Goal: Complete application form

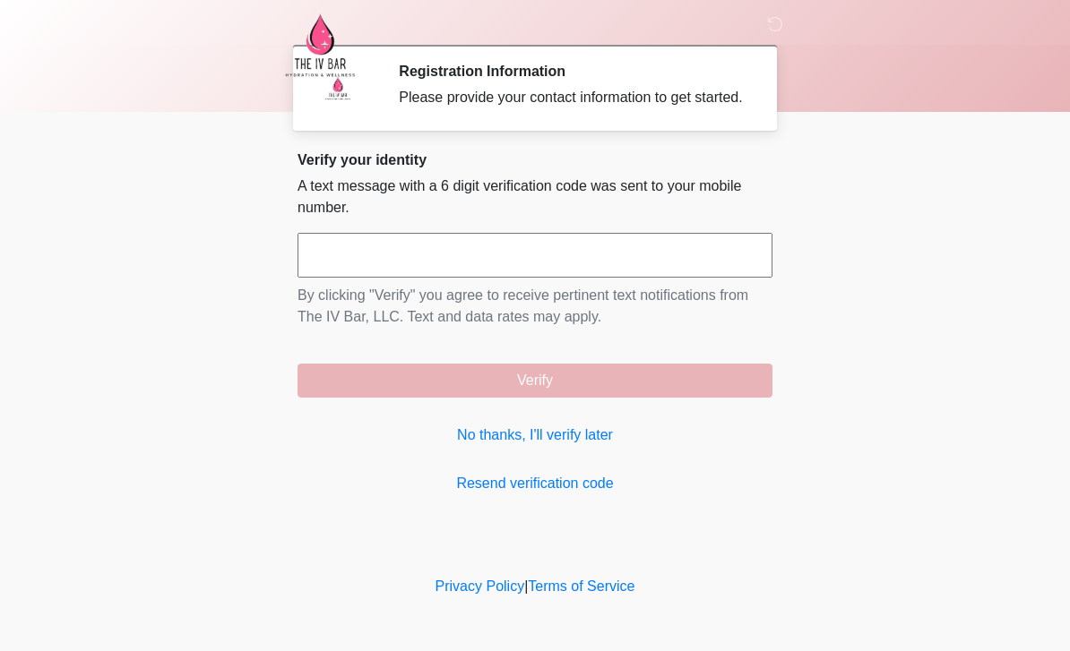
click at [477, 446] on link "No thanks, I'll verify later" at bounding box center [534, 435] width 475 height 21
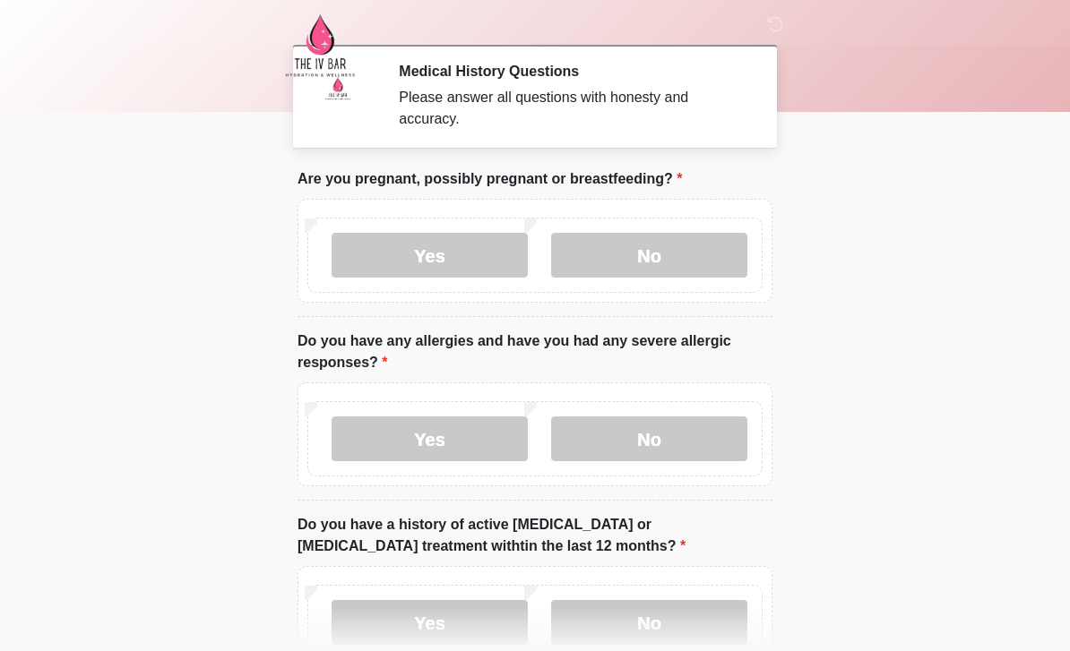
click at [710, 245] on label "No" at bounding box center [649, 255] width 196 height 45
click at [688, 431] on label "No" at bounding box center [649, 439] width 196 height 45
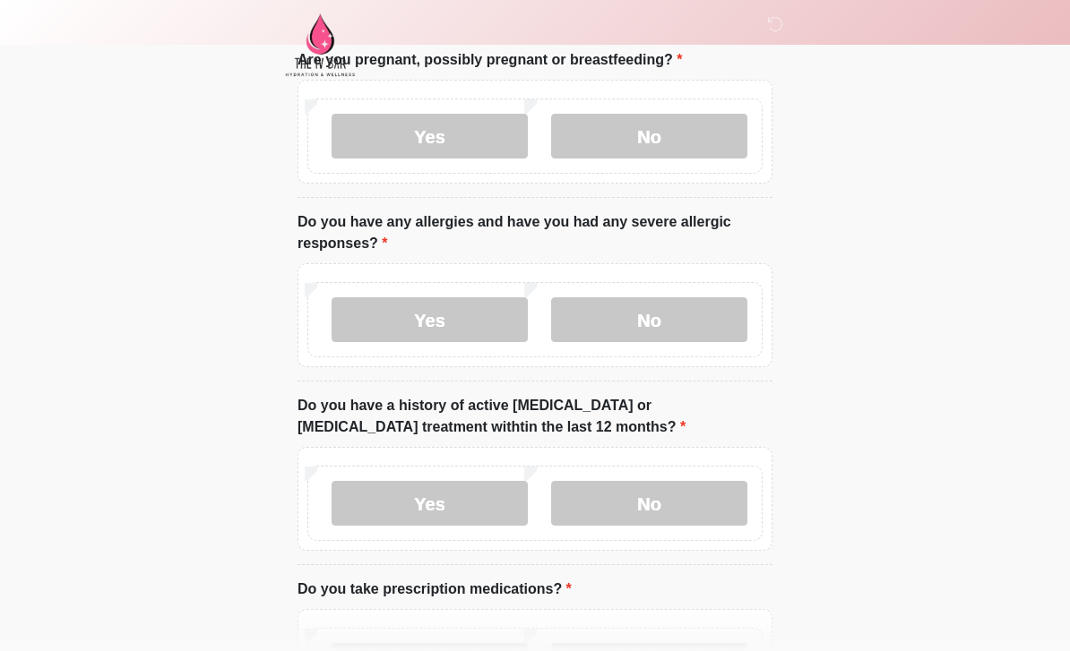
scroll to position [159, 0]
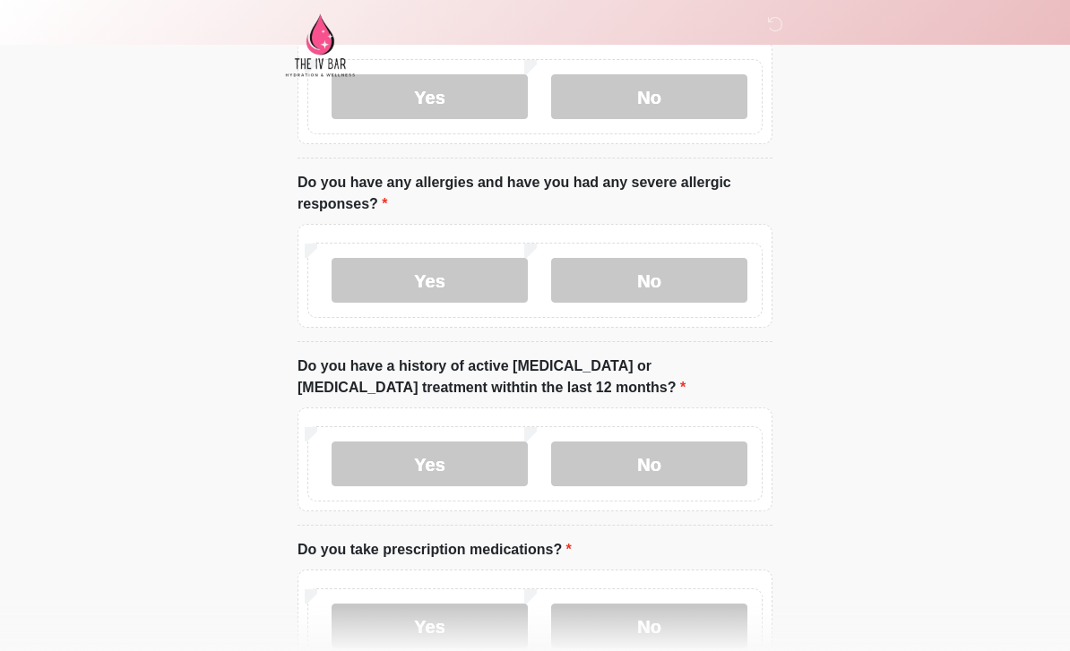
click at [682, 468] on label "No" at bounding box center [649, 464] width 196 height 45
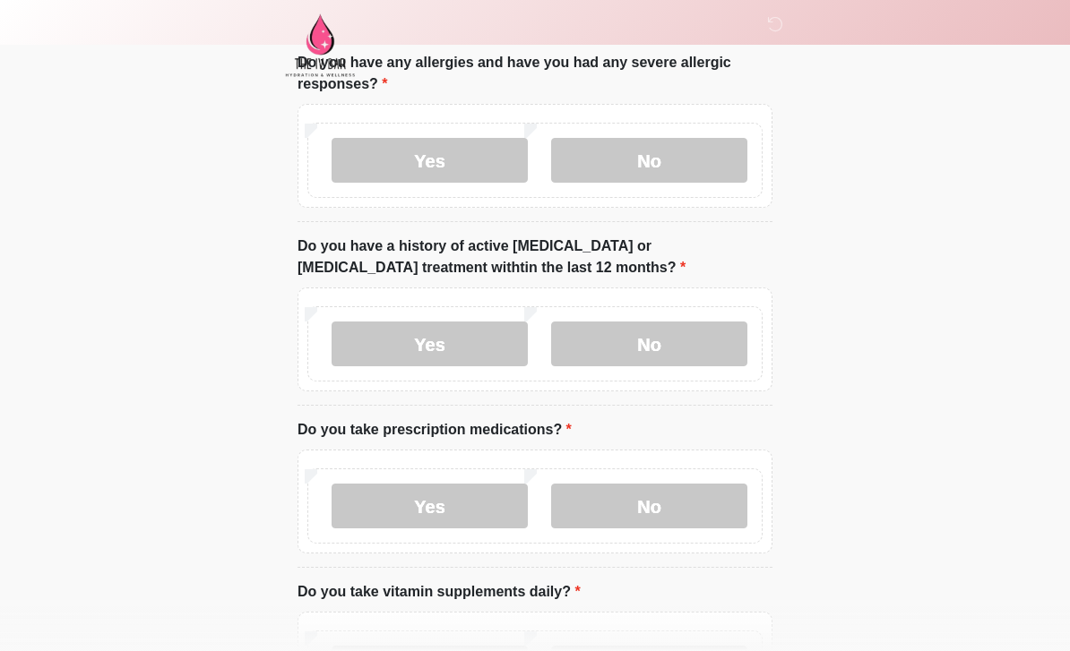
scroll to position [400, 0]
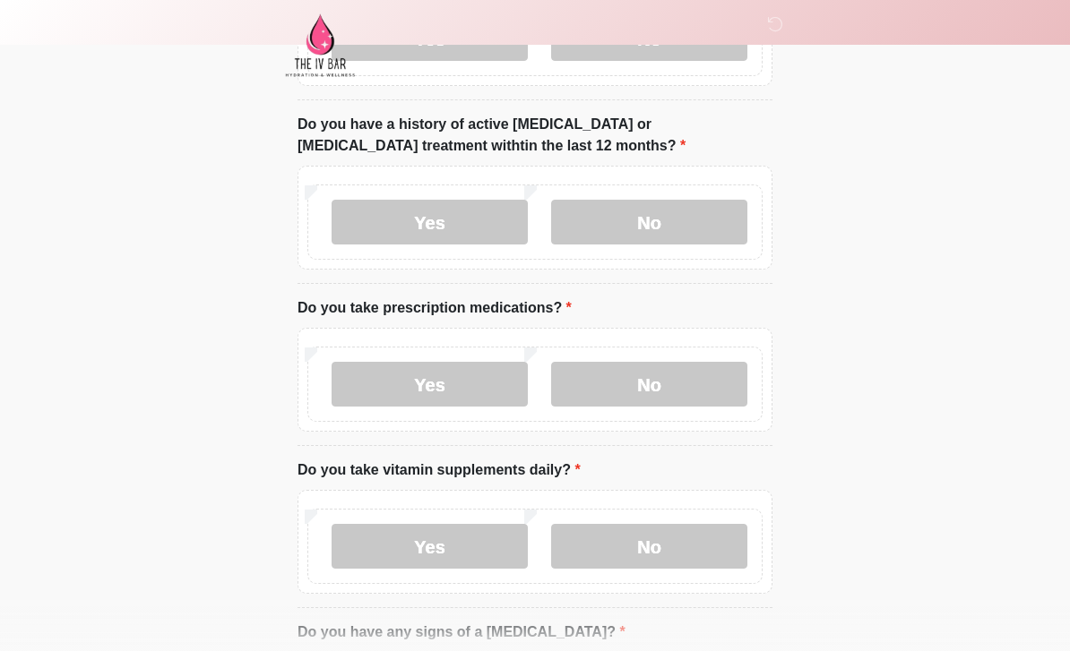
click at [649, 382] on label "No" at bounding box center [649, 384] width 196 height 45
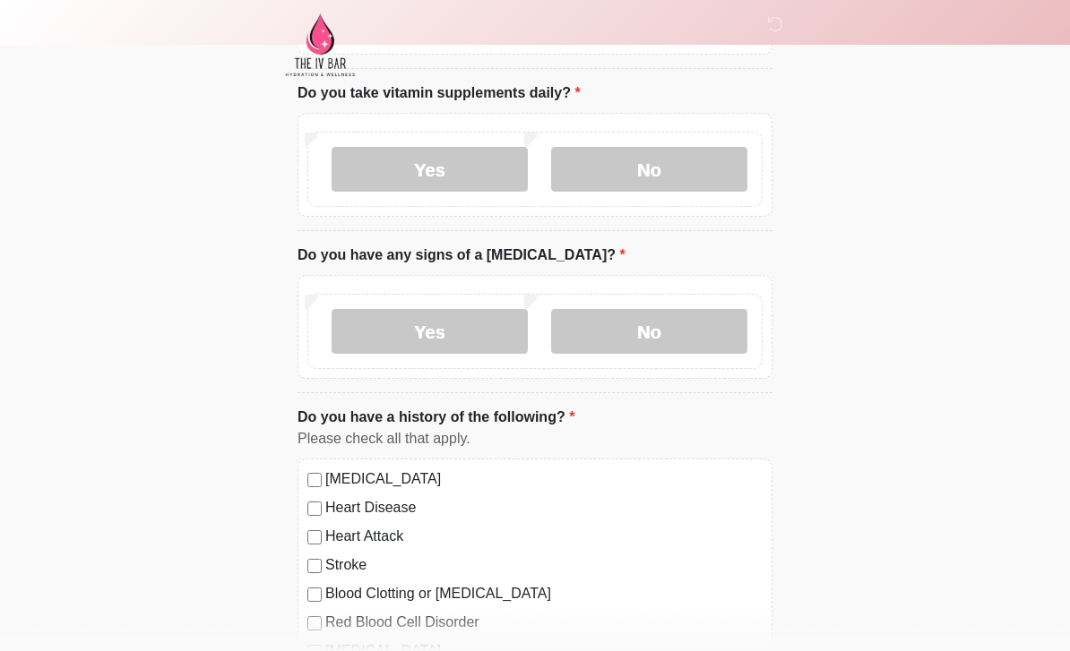
scroll to position [778, 0]
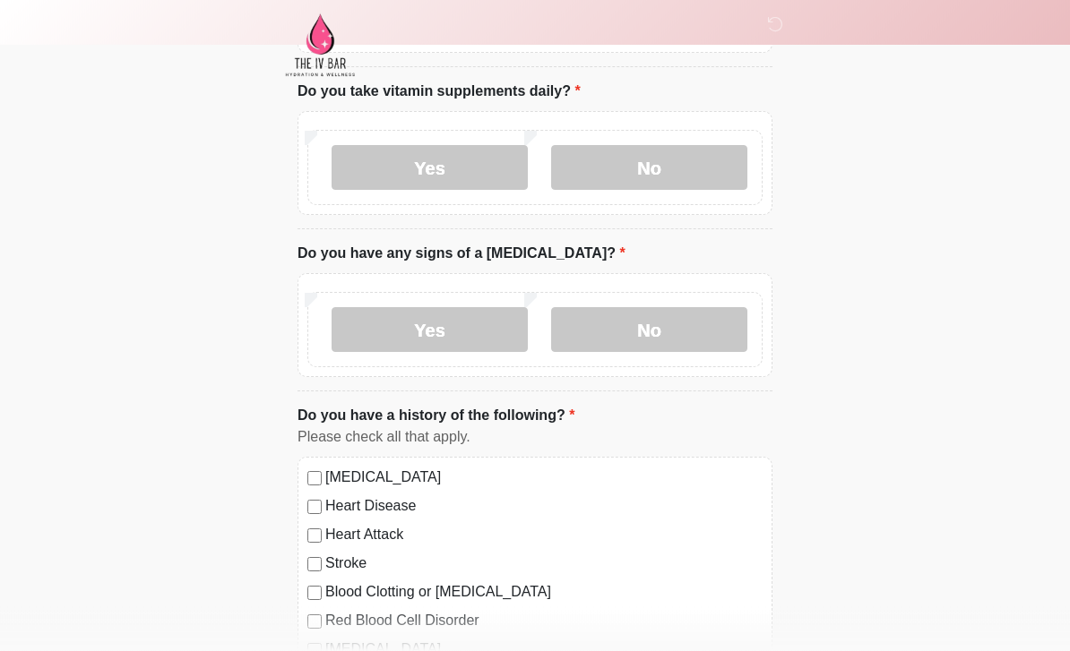
click at [461, 175] on label "Yes" at bounding box center [429, 168] width 196 height 45
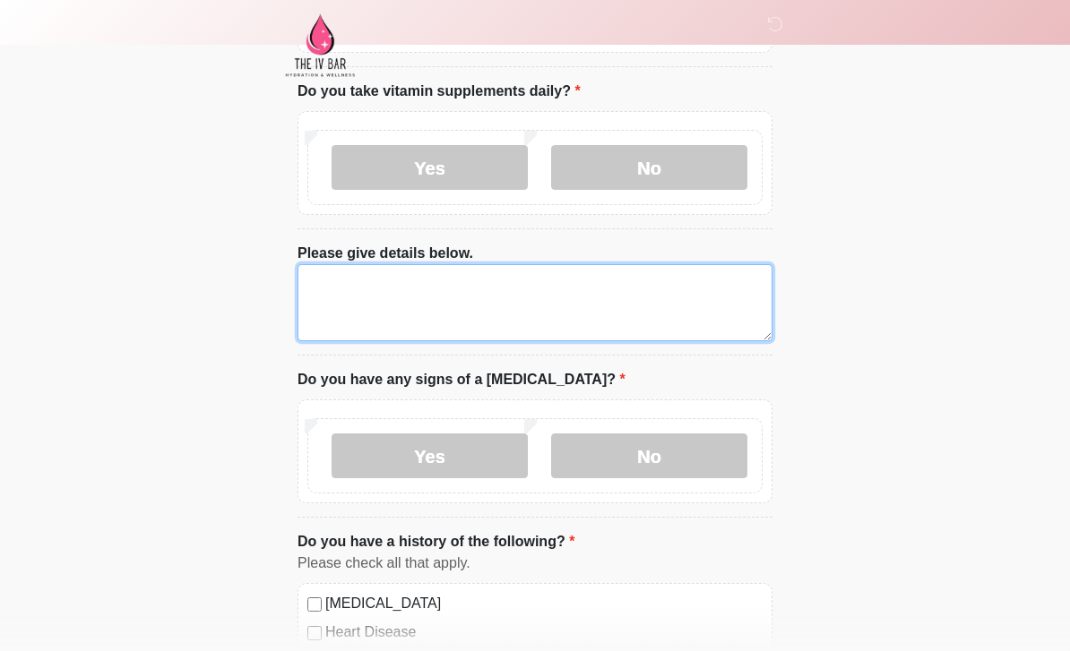
click at [614, 296] on textarea "Please give details below." at bounding box center [534, 302] width 475 height 77
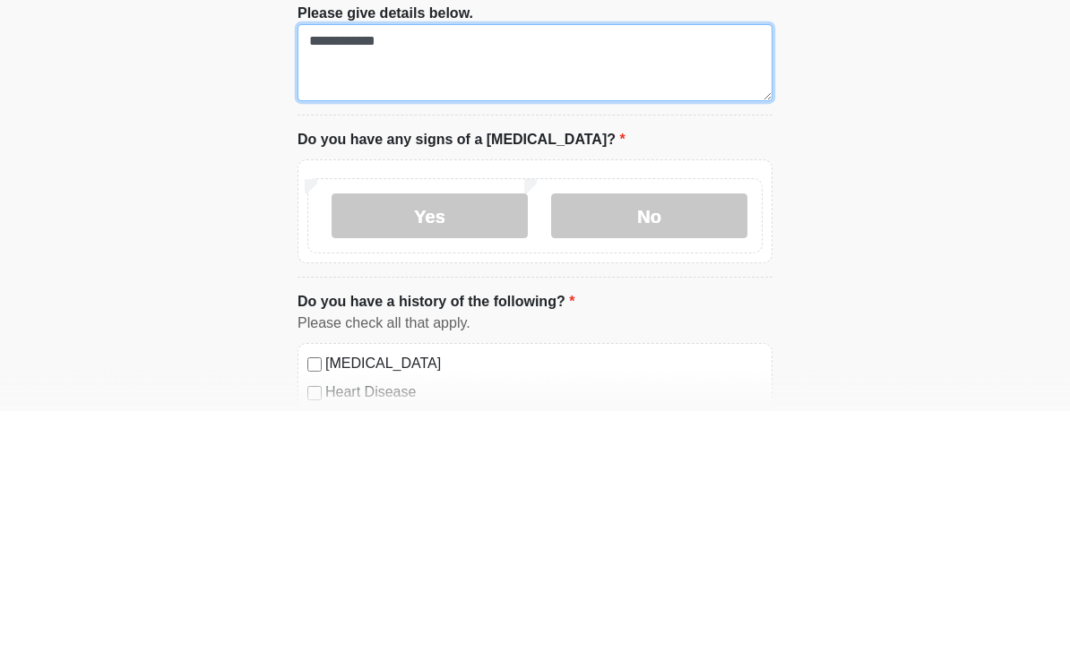
type textarea "**********"
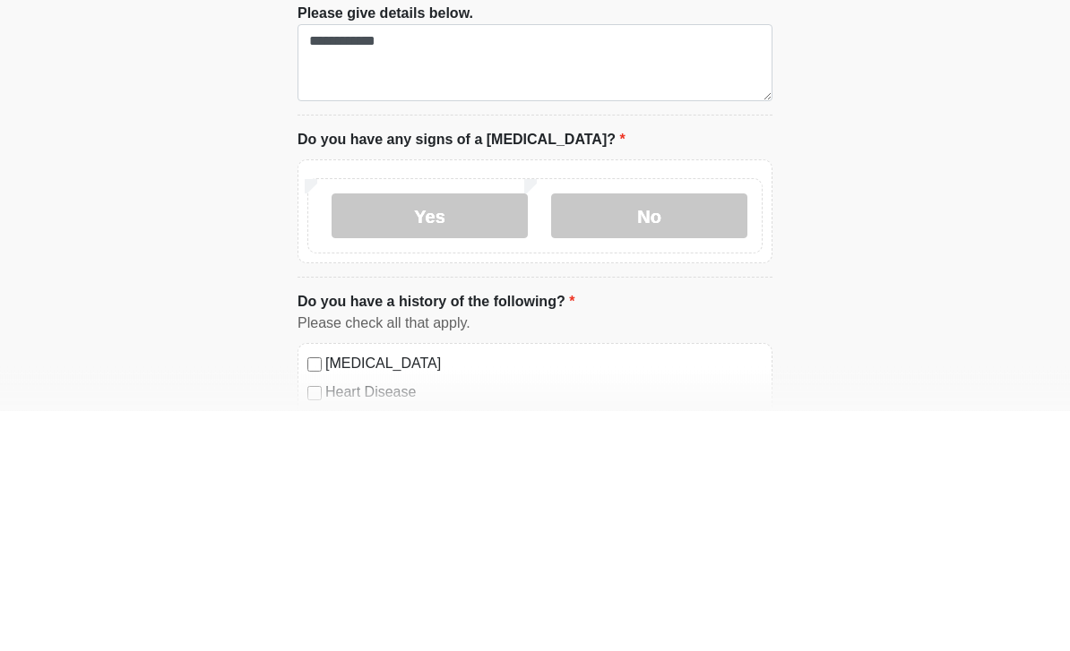
click at [677, 434] on label "No" at bounding box center [649, 456] width 196 height 45
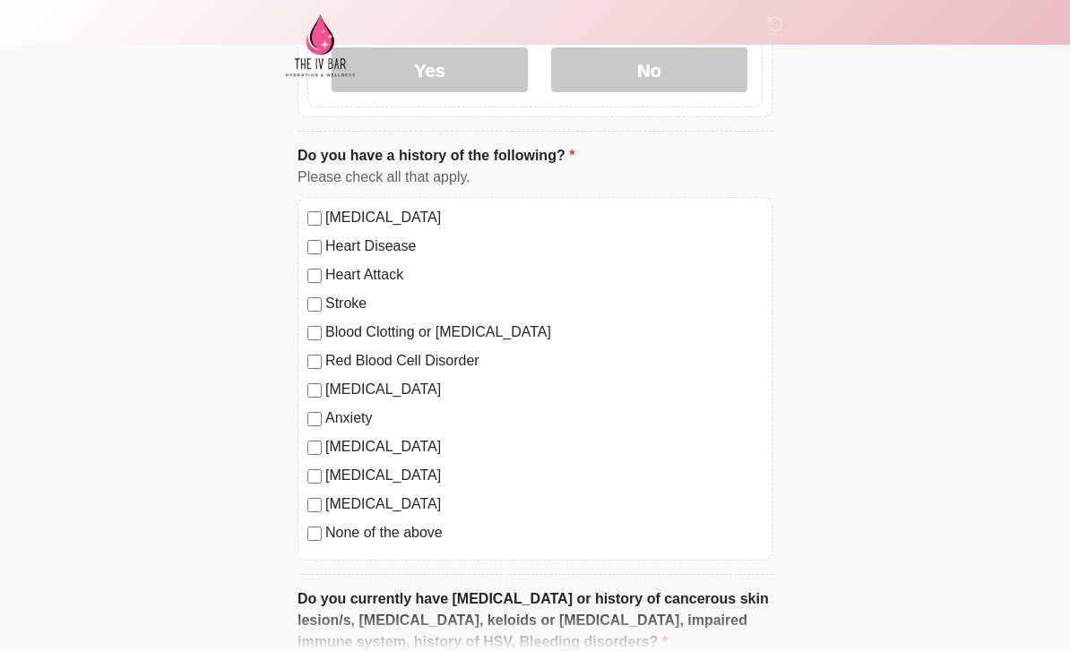
scroll to position [1175, 0]
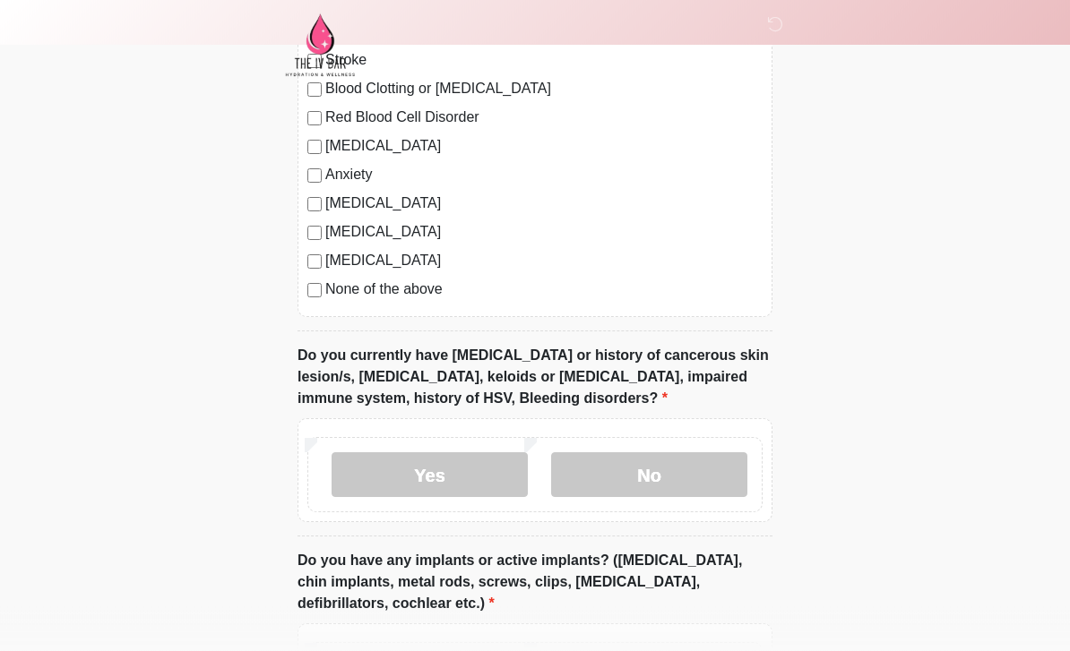
click at [674, 465] on label "No" at bounding box center [649, 475] width 196 height 45
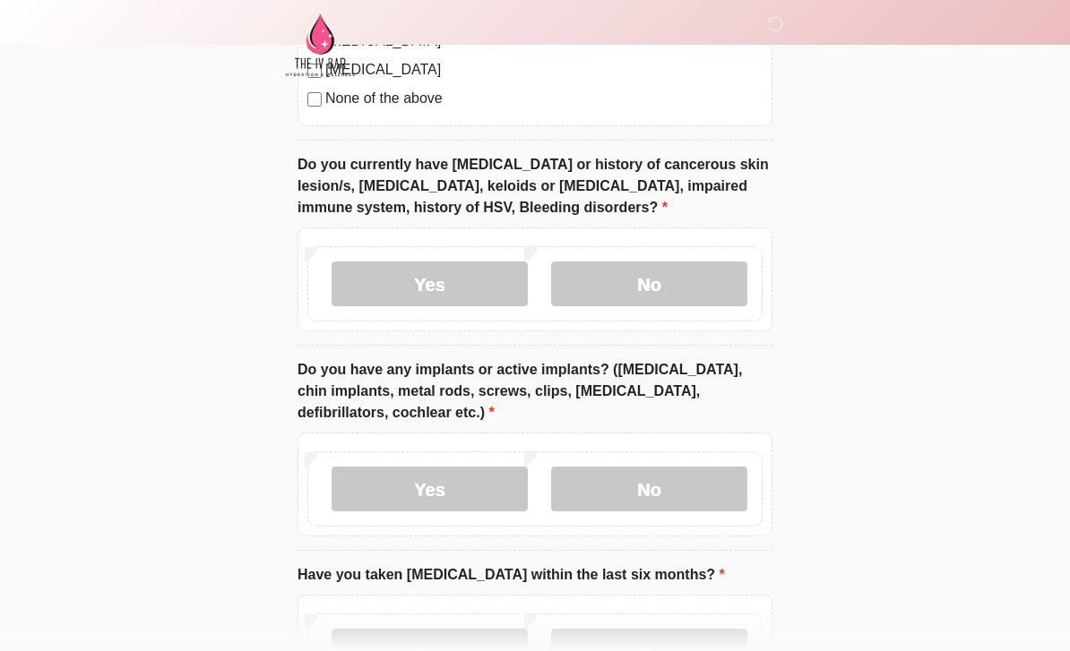
click at [700, 468] on label "No" at bounding box center [649, 490] width 196 height 45
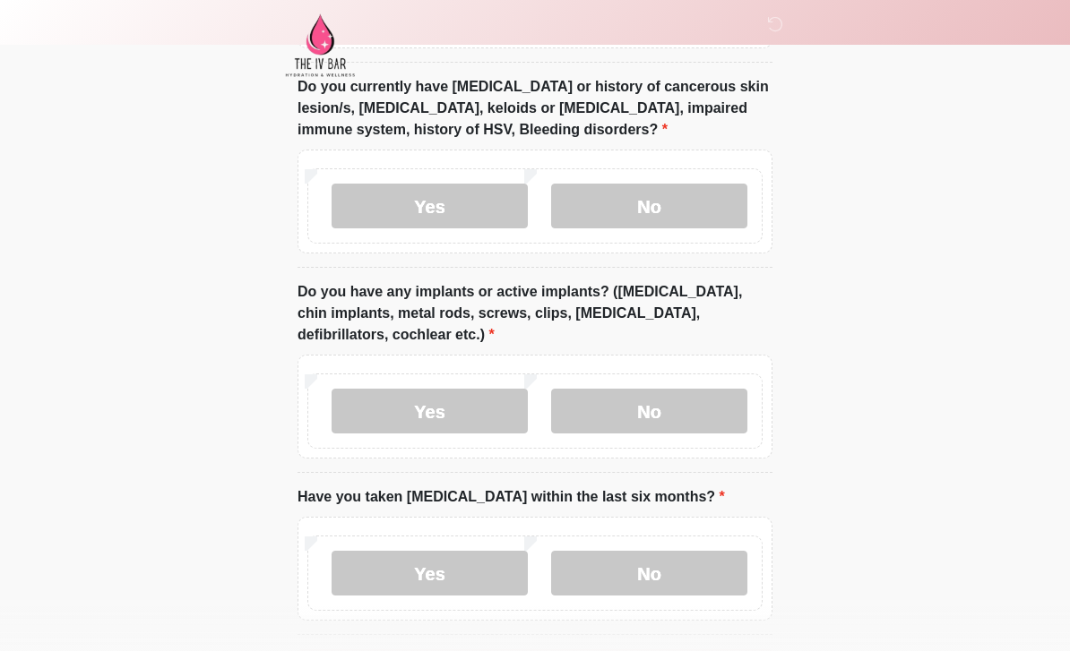
scroll to position [1745, 0]
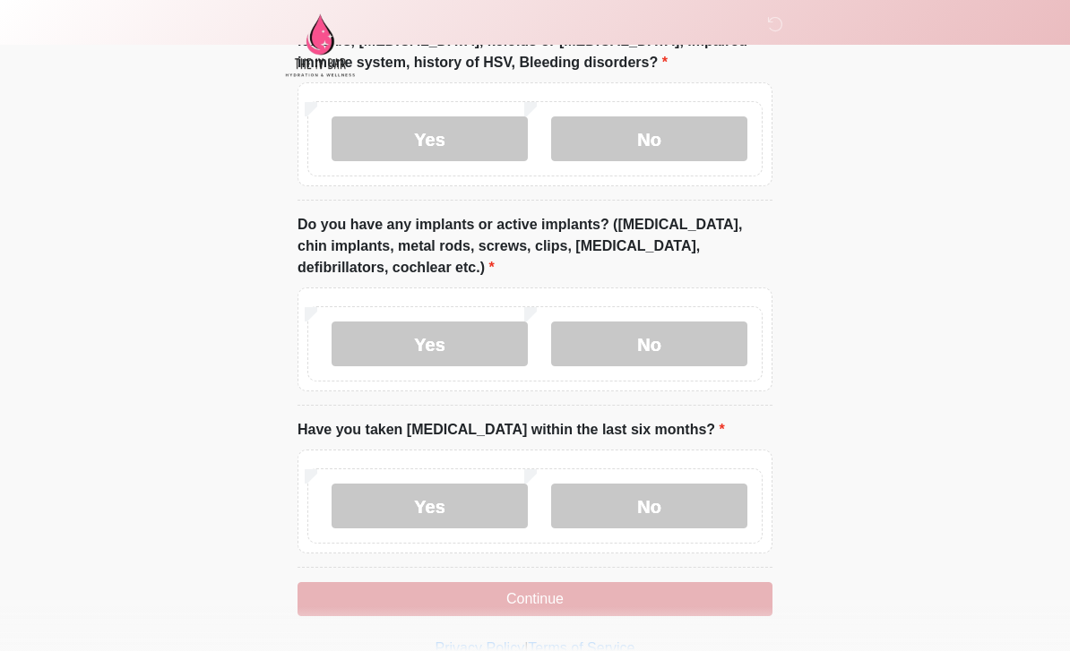
click at [676, 505] on label "No" at bounding box center [649, 506] width 196 height 45
click at [591, 595] on button "Continue" at bounding box center [534, 599] width 475 height 34
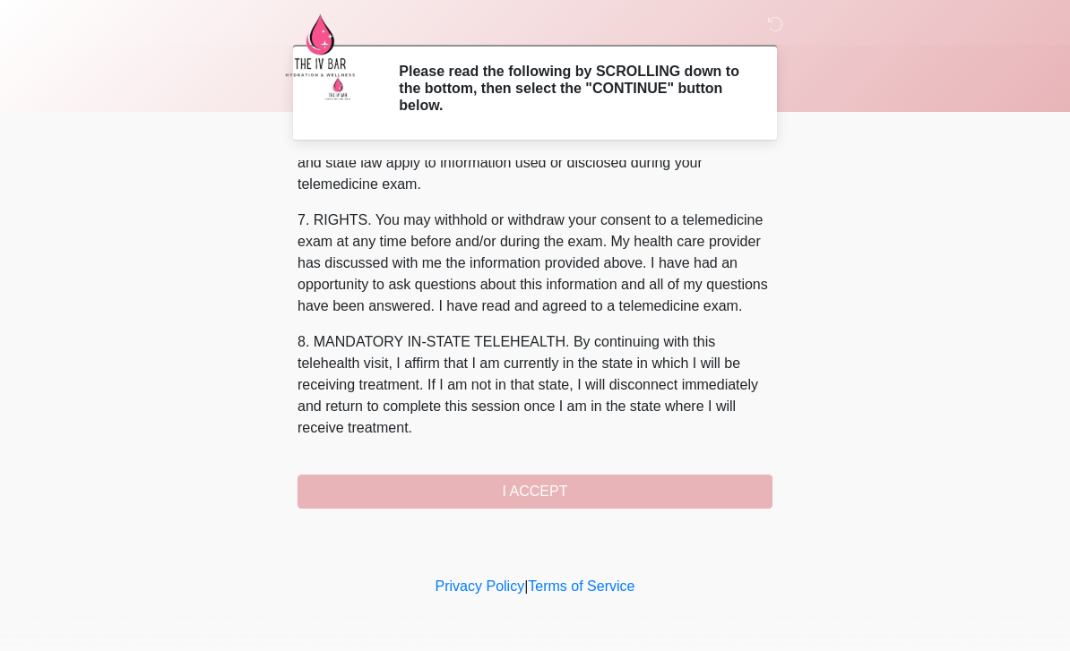
scroll to position [746, 0]
click at [604, 499] on button "I ACCEPT" at bounding box center [534, 492] width 475 height 34
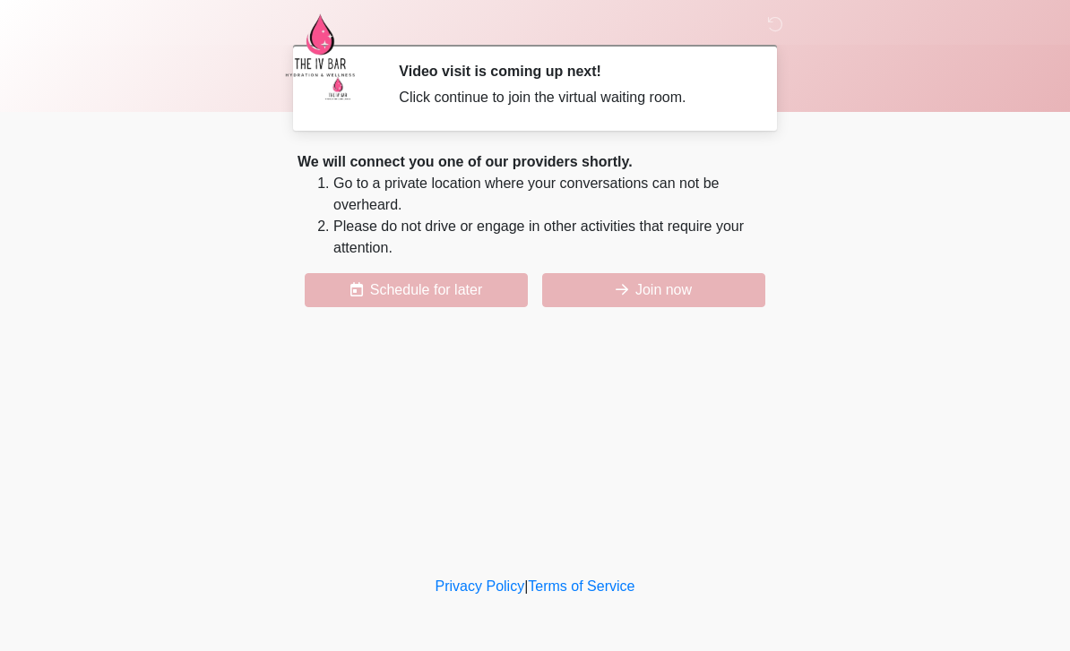
click at [695, 295] on button "Join now" at bounding box center [653, 290] width 223 height 34
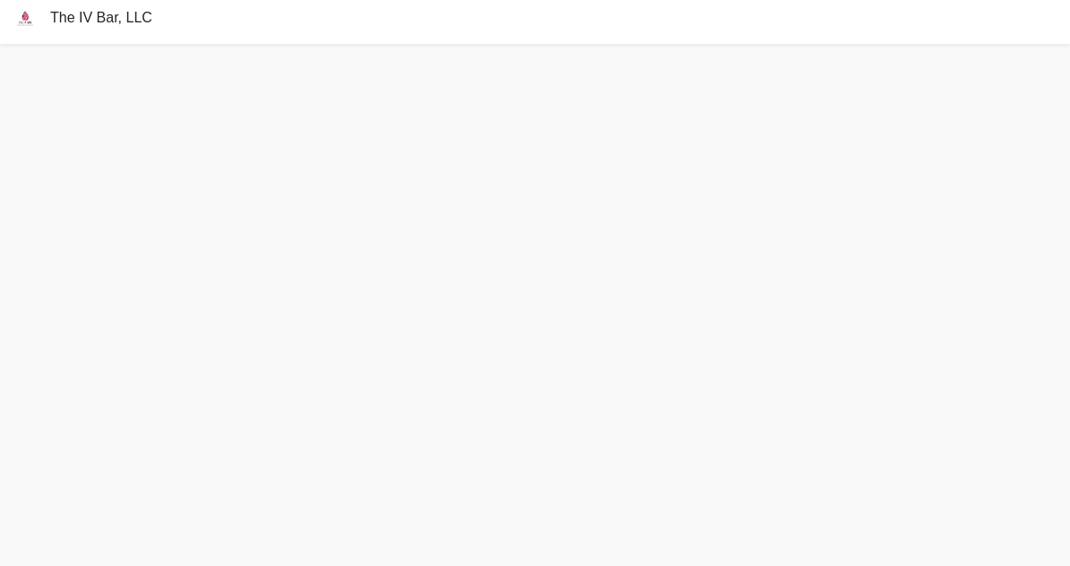
scroll to position [63, 0]
